Goal: Task Accomplishment & Management: Manage account settings

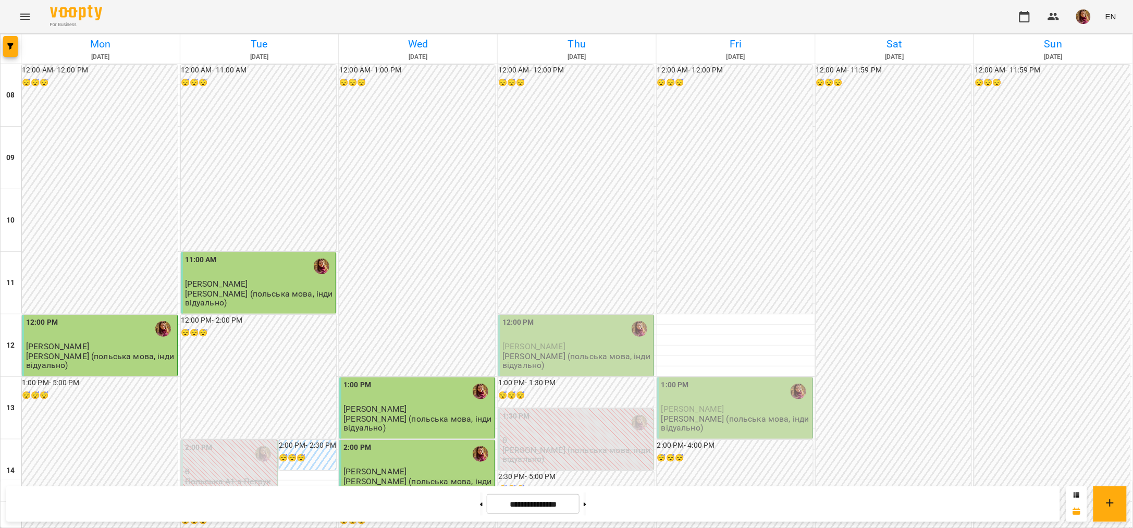
scroll to position [325, 0]
click at [586, 508] on button at bounding box center [585, 503] width 3 height 23
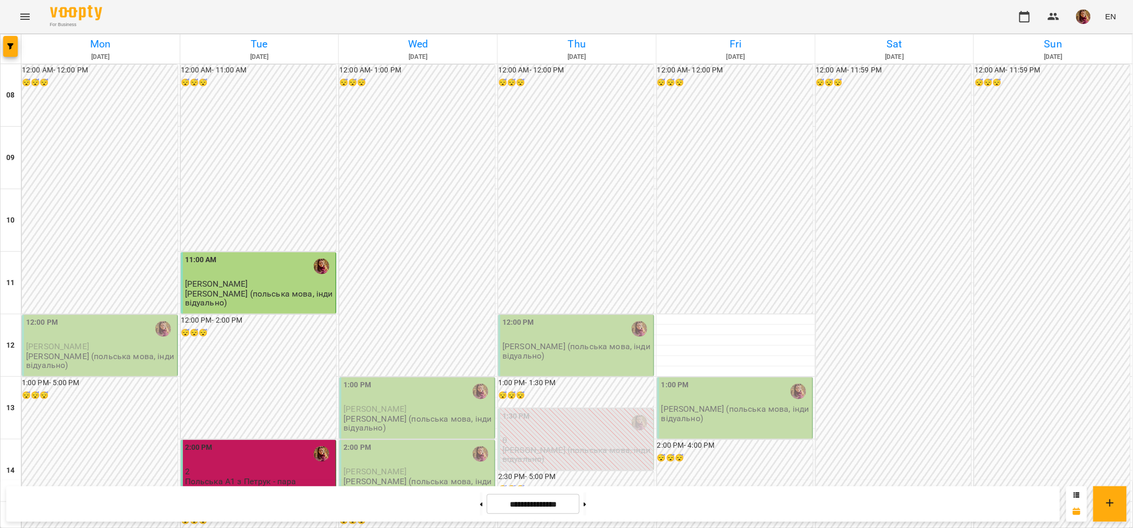
scroll to position [195, 0]
click at [416, 379] on div "1:00 PM" at bounding box center [417, 391] width 149 height 24
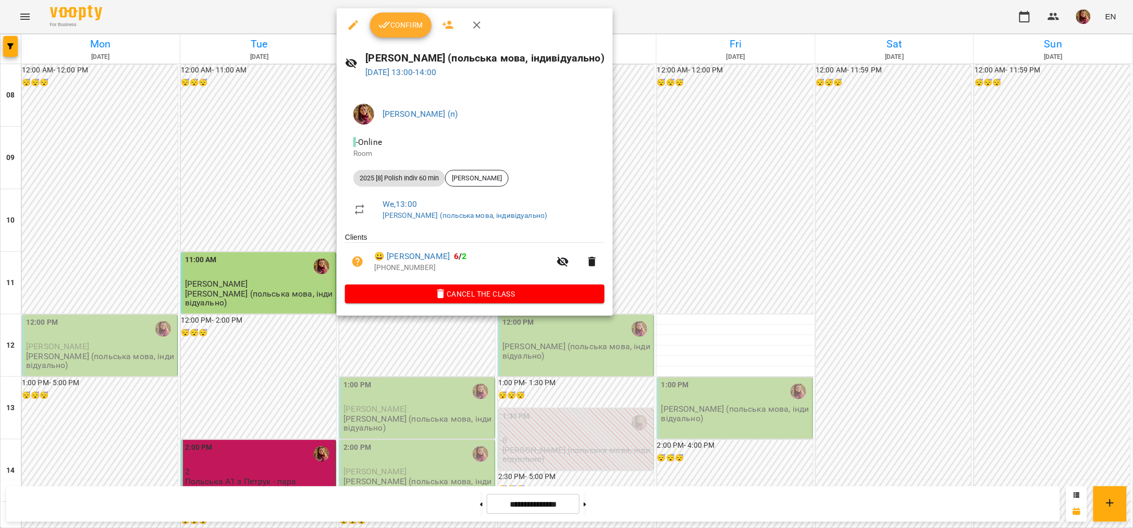
click at [653, 9] on div at bounding box center [566, 264] width 1133 height 528
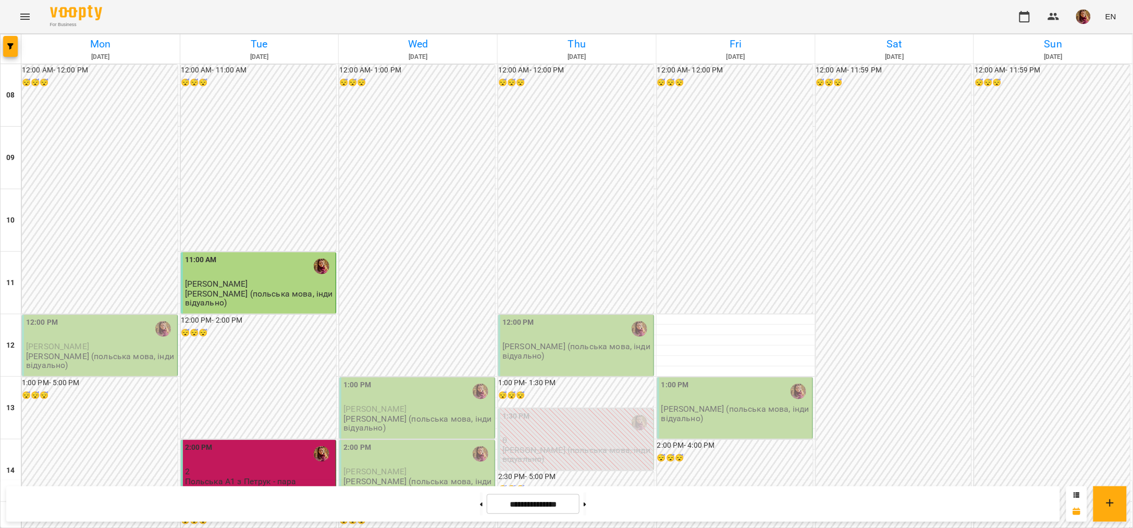
scroll to position [325, 0]
click at [480, 507] on button at bounding box center [481, 503] width 3 height 23
type input "**********"
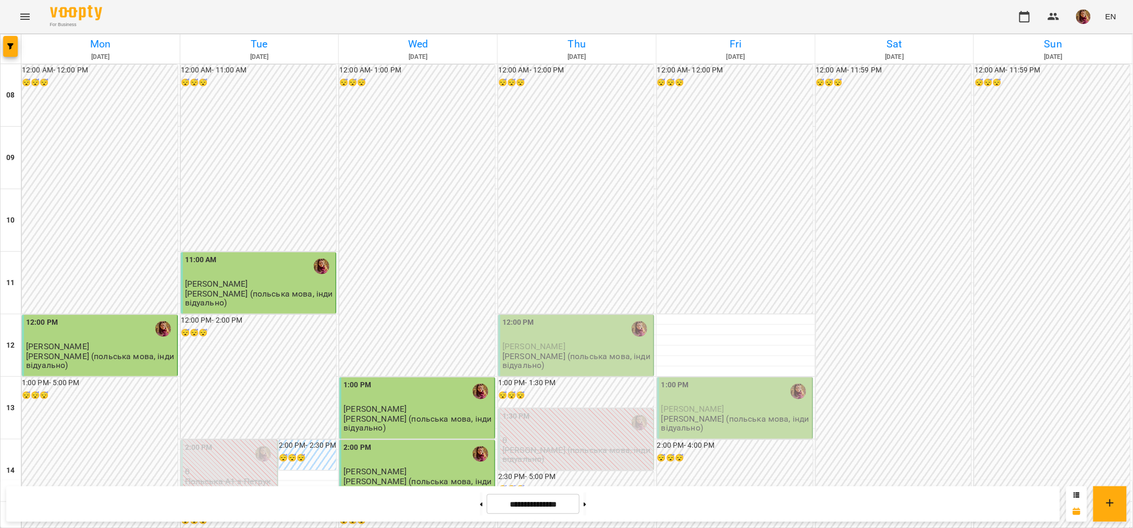
scroll to position [130, 0]
click at [551, 317] on div "12:00 PM" at bounding box center [576, 329] width 149 height 24
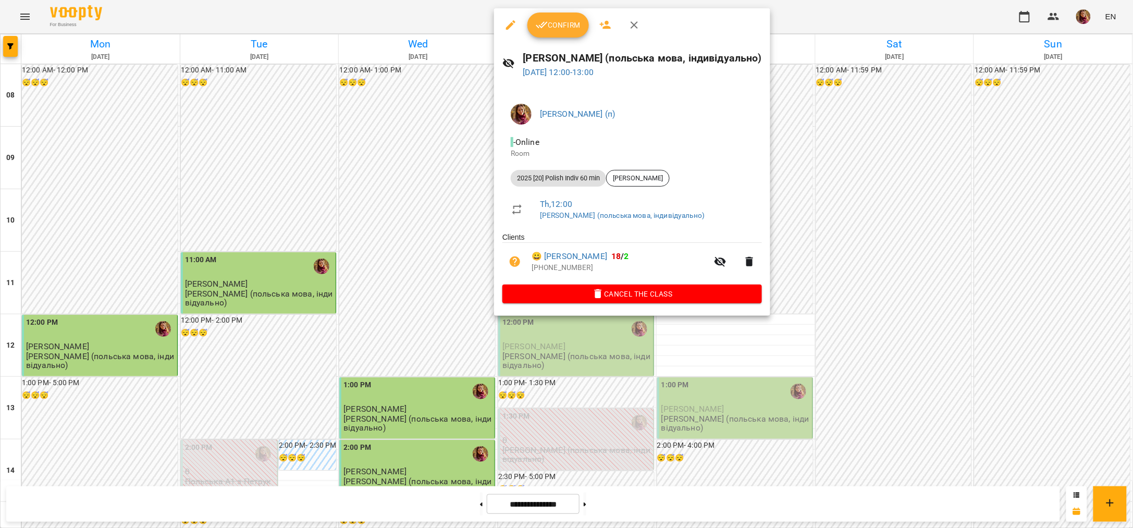
click at [552, 21] on span "Confirm" at bounding box center [558, 25] width 45 height 13
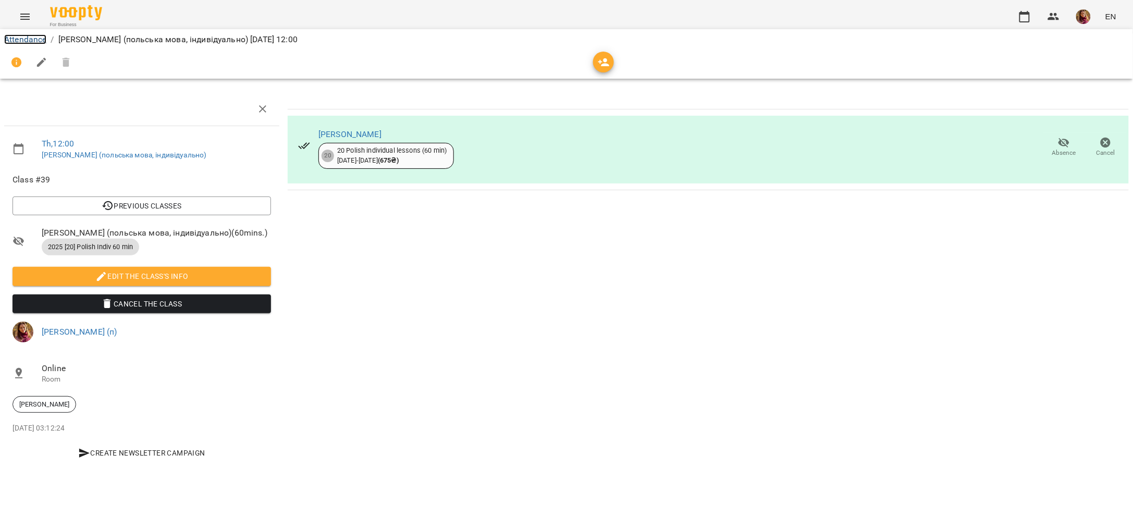
click at [21, 35] on link "Attendance" at bounding box center [25, 39] width 42 height 10
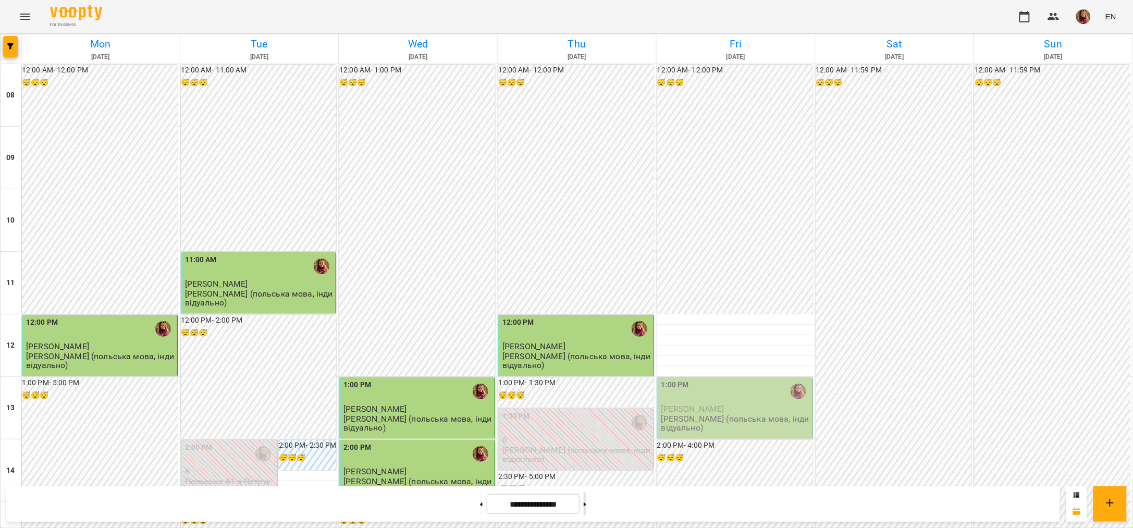
scroll to position [195, 0]
click at [586, 508] on button at bounding box center [585, 503] width 3 height 23
type input "**********"
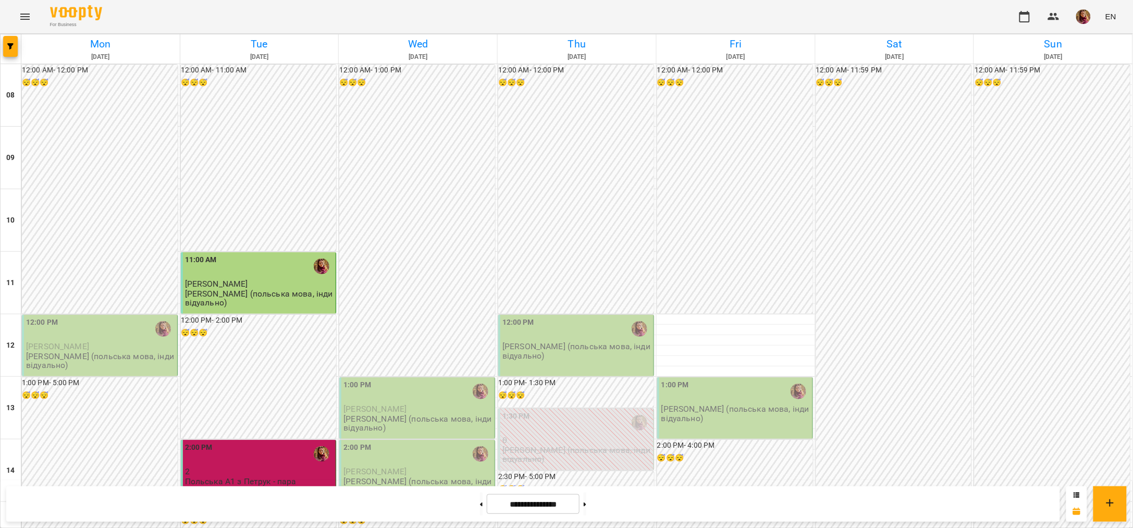
click at [256, 279] on p "[PERSON_NAME]" at bounding box center [259, 283] width 149 height 9
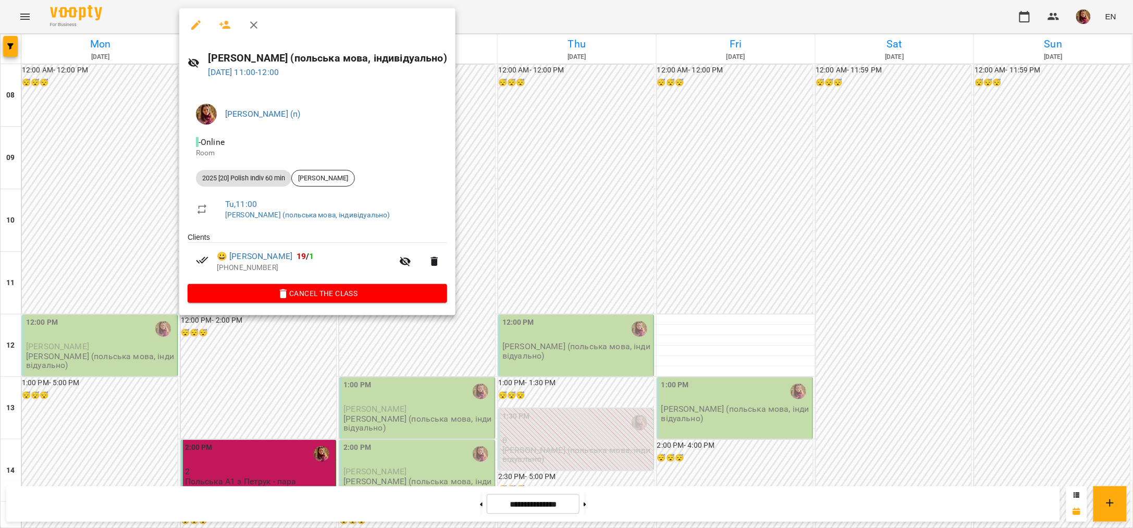
click at [501, 19] on div at bounding box center [566, 264] width 1133 height 528
